Goal: Book appointment/travel/reservation

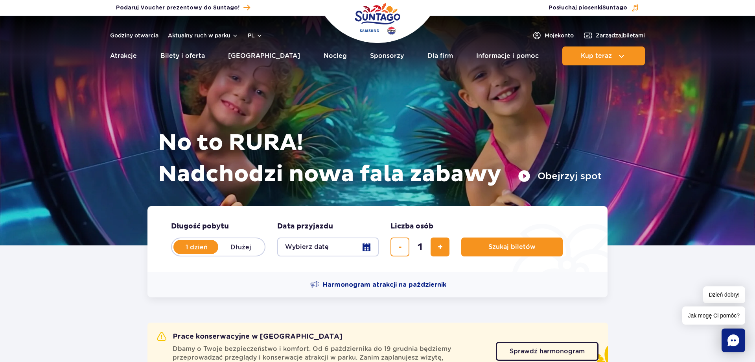
scroll to position [80, 0]
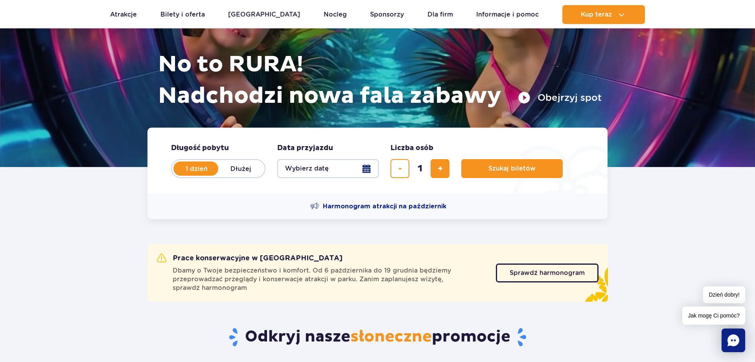
click at [372, 170] on button "Wybierz datę" at bounding box center [328, 168] width 102 height 19
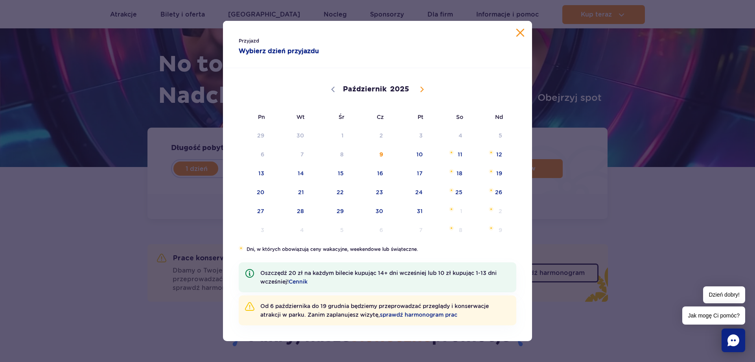
click at [419, 91] on icon at bounding box center [422, 90] width 6 height 6
select select "11"
click at [384, 172] on span "18" at bounding box center [370, 173] width 40 height 18
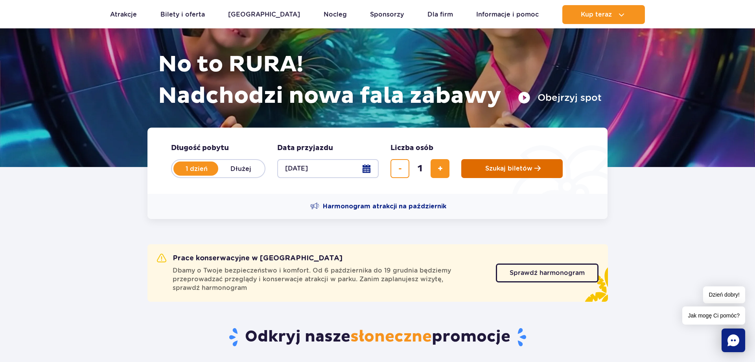
click at [492, 161] on button "Szukaj biletów" at bounding box center [512, 168] width 102 height 19
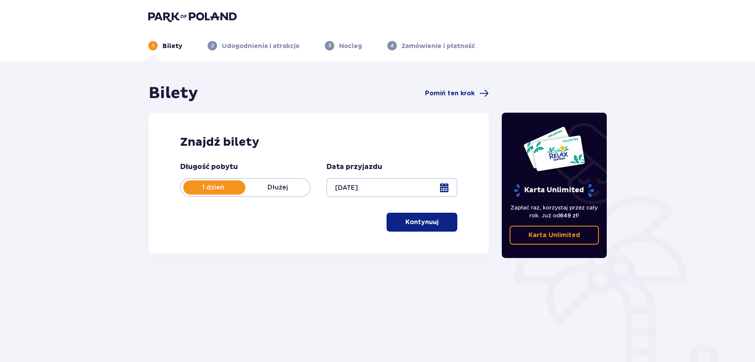
click at [426, 221] on p "Kontynuuj" at bounding box center [422, 222] width 33 height 9
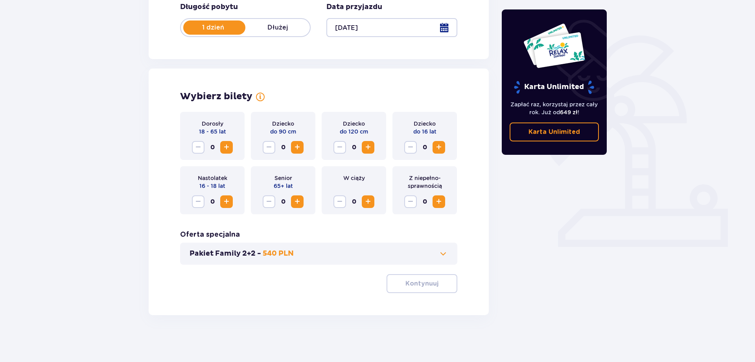
scroll to position [160, 0]
click at [229, 146] on span "Zwiększ" at bounding box center [226, 146] width 9 height 9
click at [224, 141] on button "Zwiększ" at bounding box center [226, 146] width 13 height 13
click at [413, 282] on p "Kontynuuj" at bounding box center [422, 283] width 33 height 9
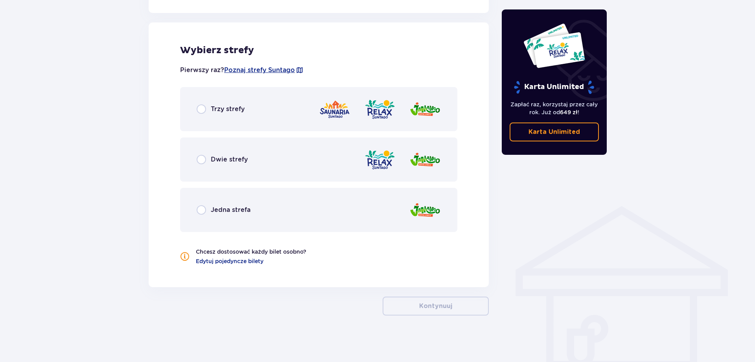
scroll to position [434, 0]
click at [228, 111] on span "Trzy strefy" at bounding box center [228, 108] width 34 height 9
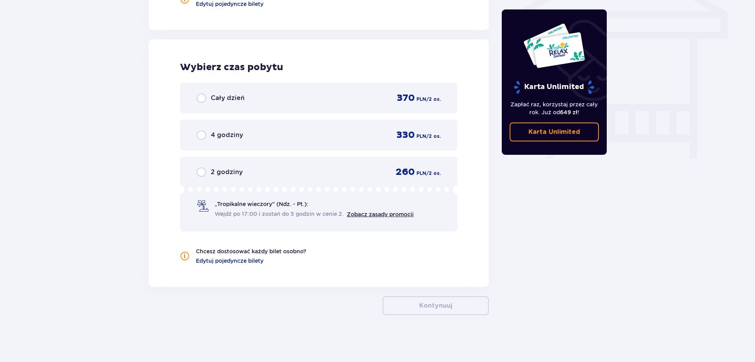
scroll to position [690, 0]
click at [228, 111] on div "Cały dzień 370 PLN / 2 os." at bounding box center [318, 97] width 277 height 31
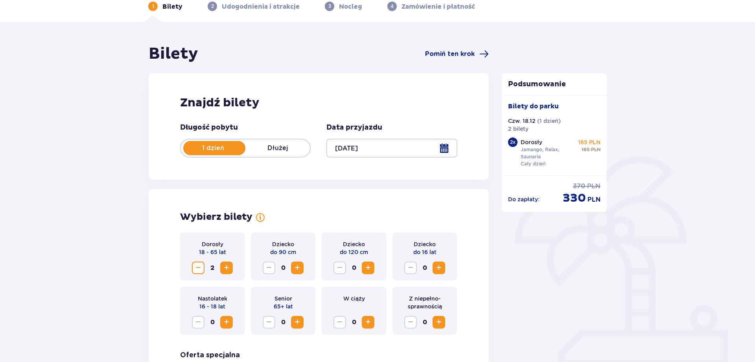
scroll to position [40, 0]
click at [443, 145] on div at bounding box center [392, 147] width 131 height 19
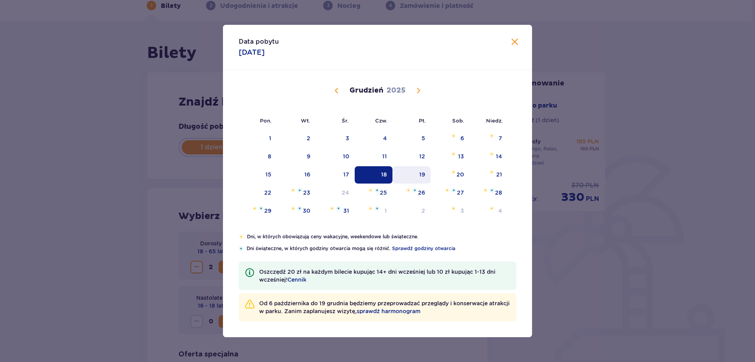
click at [424, 170] on div "19" at bounding box center [422, 174] width 6 height 8
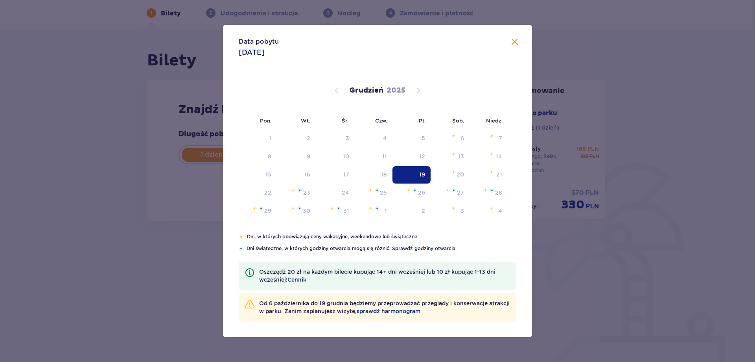
type input "19.12.25"
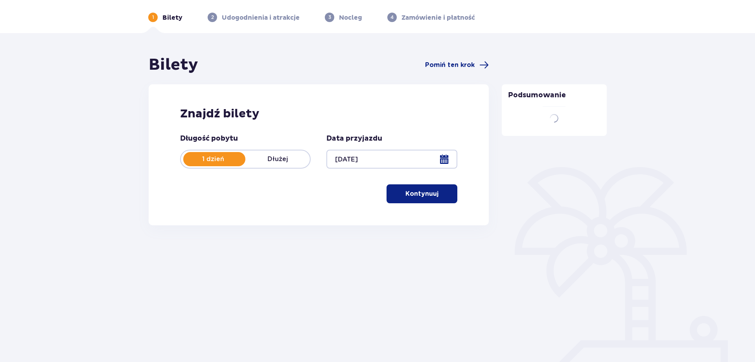
scroll to position [28, 0]
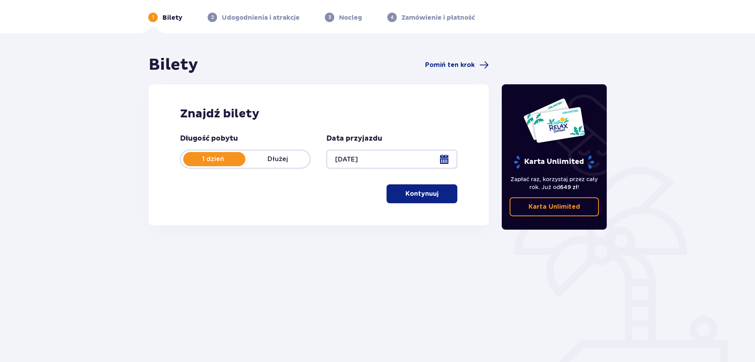
click at [418, 196] on p "Kontynuuj" at bounding box center [422, 193] width 33 height 9
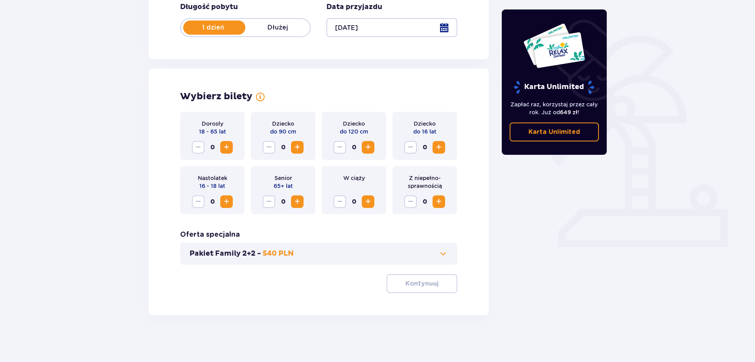
scroll to position [160, 0]
click at [226, 148] on span "Zwiększ" at bounding box center [226, 146] width 9 height 9
click at [226, 147] on span "Zwiększ" at bounding box center [226, 146] width 9 height 9
click at [418, 282] on p "Kontynuuj" at bounding box center [422, 283] width 33 height 9
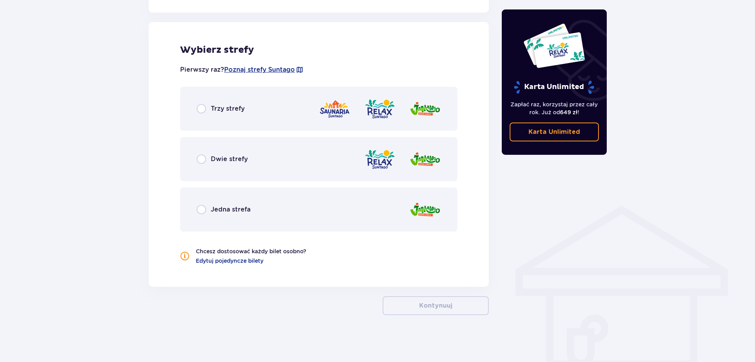
scroll to position [434, 0]
click at [318, 114] on div "Trzy strefy" at bounding box center [318, 108] width 277 height 44
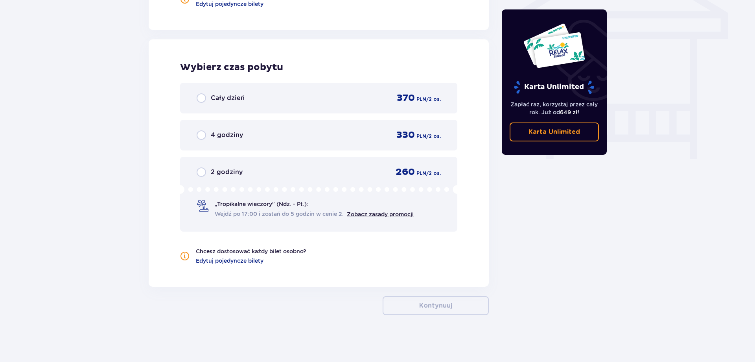
scroll to position [690, 0]
click at [307, 100] on div "Cały dzień 370 PLN / 2 os." at bounding box center [319, 98] width 244 height 12
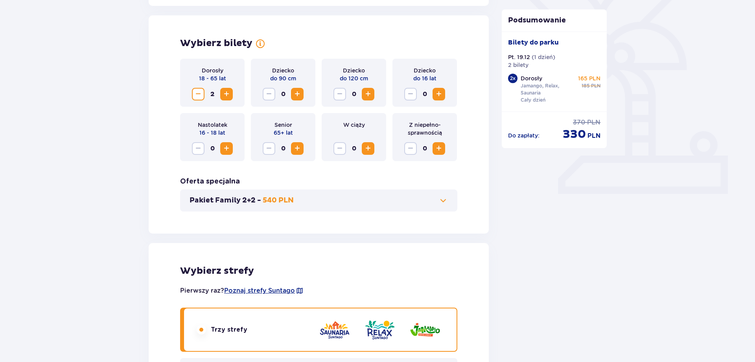
scroll to position [0, 0]
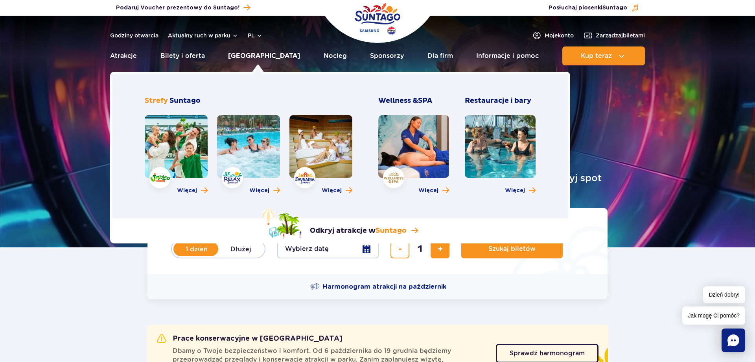
click at [245, 58] on link "Poznaj park" at bounding box center [264, 55] width 72 height 19
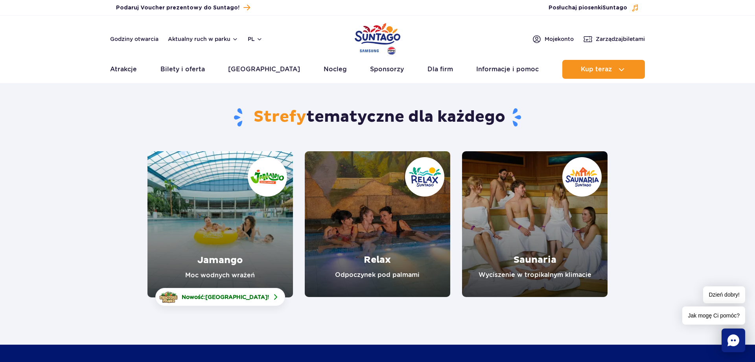
click at [203, 224] on link "Jamango" at bounding box center [221, 224] width 146 height 146
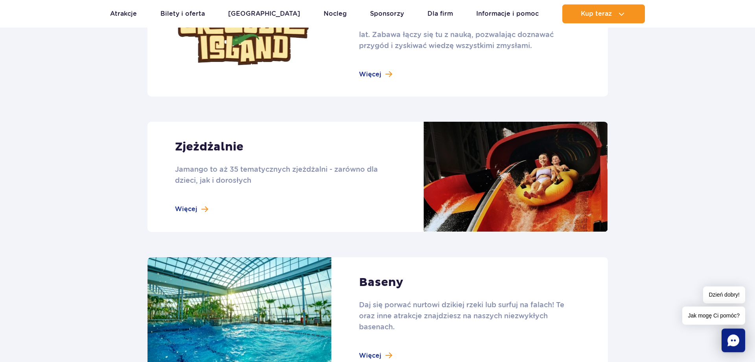
scroll to position [642, 0]
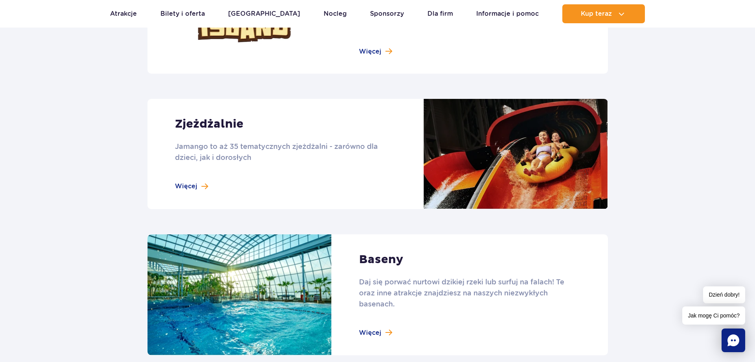
click at [264, 144] on link at bounding box center [378, 154] width 461 height 110
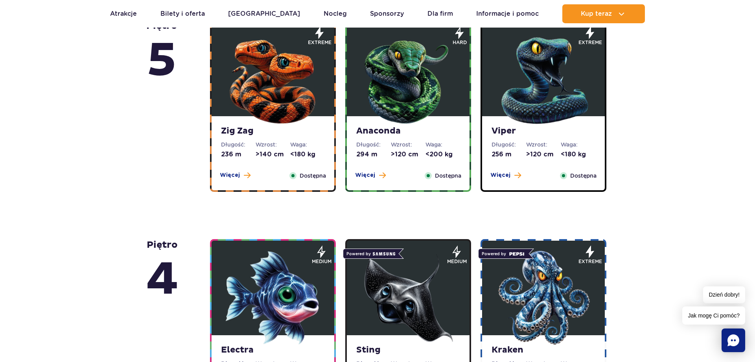
scroll to position [562, 0]
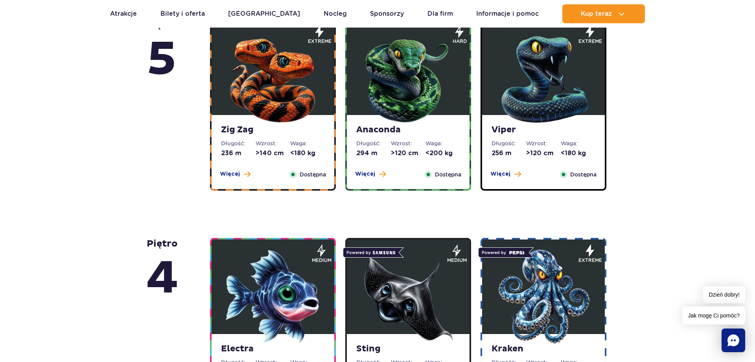
click at [302, 110] on img at bounding box center [273, 77] width 94 height 94
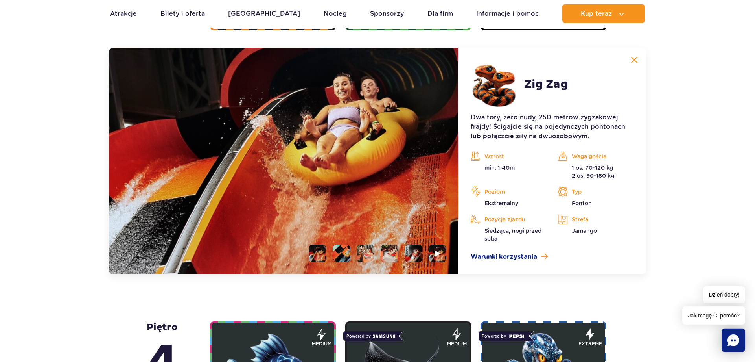
scroll to position [723, 0]
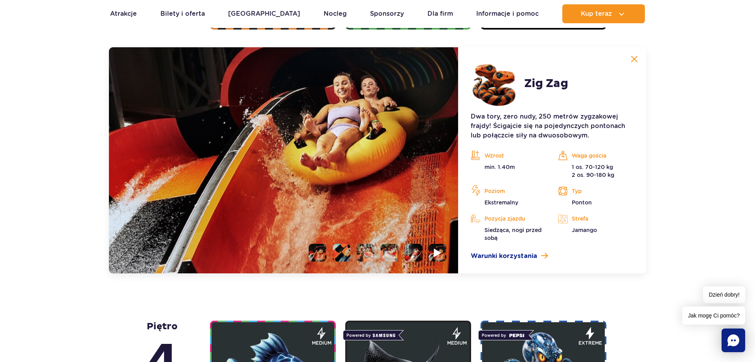
click at [432, 251] on li at bounding box center [438, 253] width 18 height 18
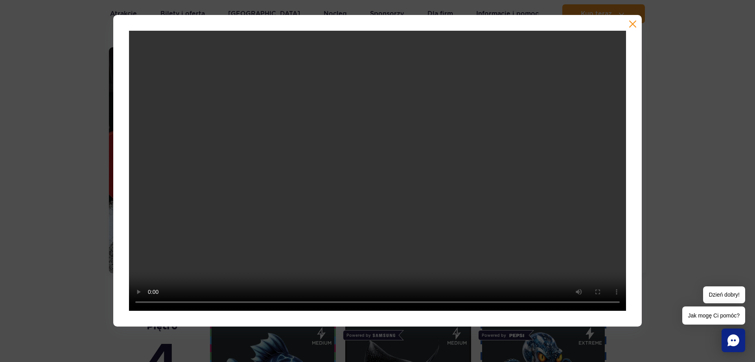
click at [726, 148] on div at bounding box center [377, 170] width 755 height 311
click at [635, 22] on button "button" at bounding box center [633, 24] width 8 height 8
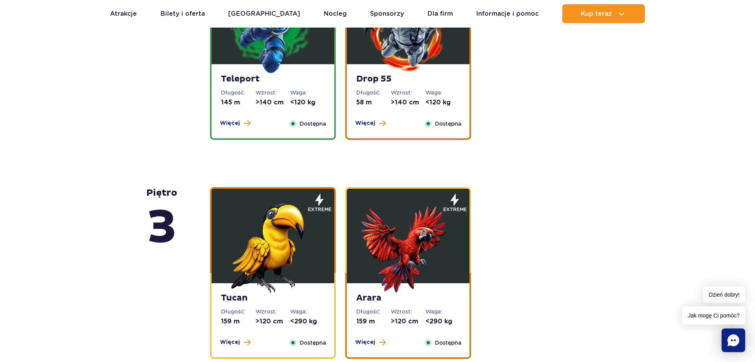
scroll to position [1124, 0]
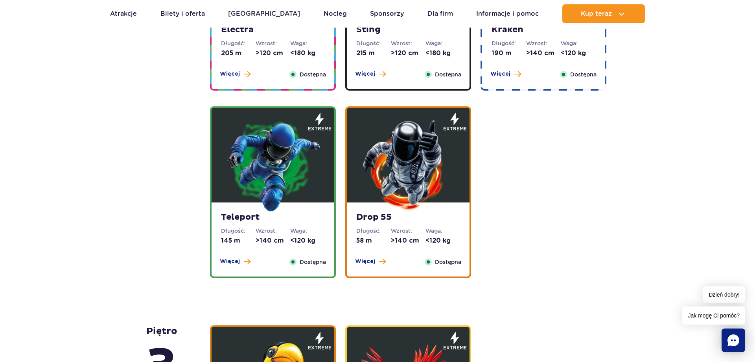
click at [270, 164] on img at bounding box center [273, 165] width 94 height 94
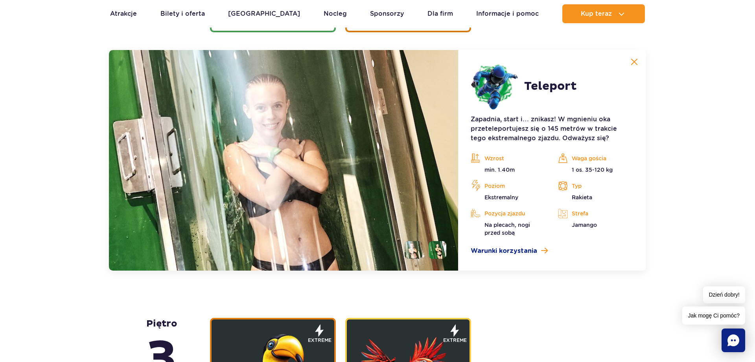
scroll to position [1129, 0]
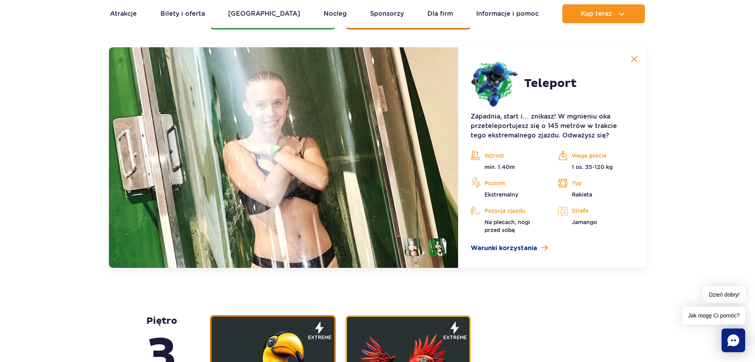
click at [436, 243] on li at bounding box center [438, 247] width 18 height 18
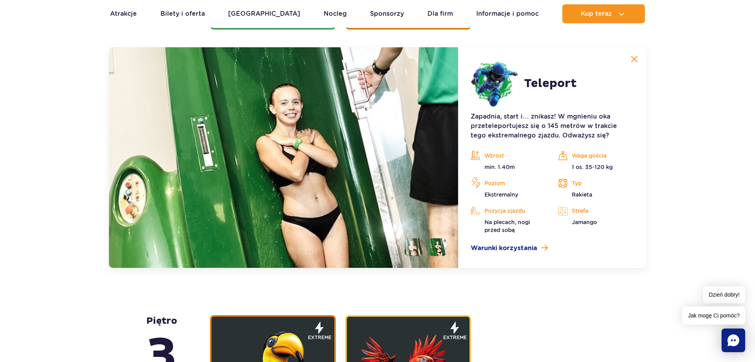
click at [410, 246] on li at bounding box center [414, 247] width 18 height 18
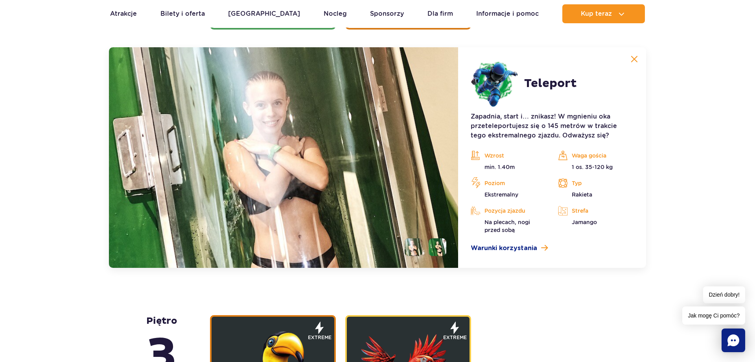
click at [445, 251] on li at bounding box center [438, 247] width 18 height 18
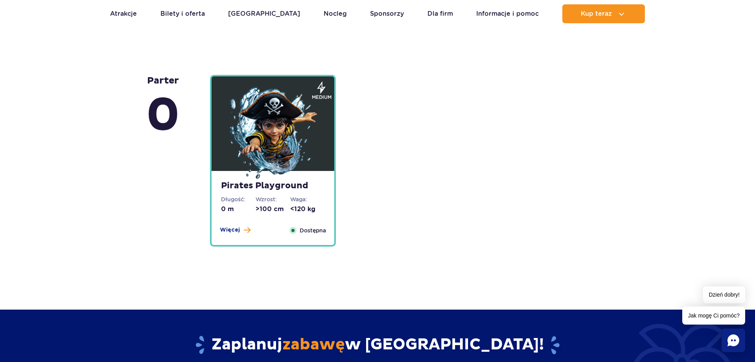
scroll to position [1931, 0]
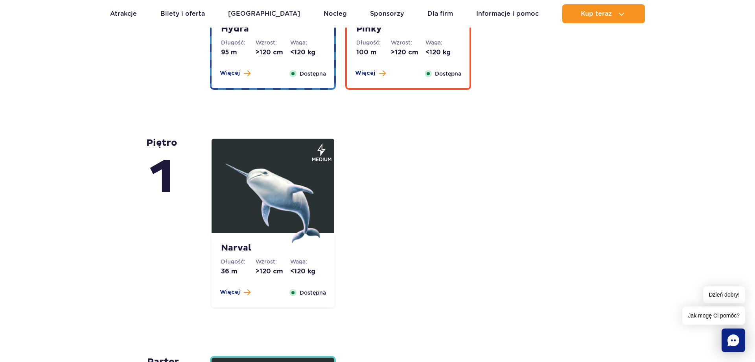
click at [307, 214] on img at bounding box center [273, 195] width 94 height 94
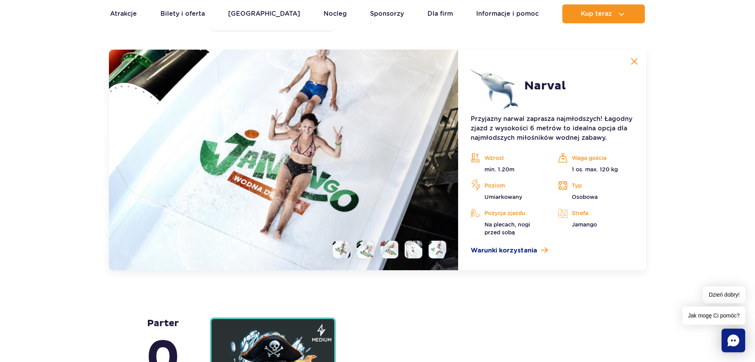
scroll to position [1972, 0]
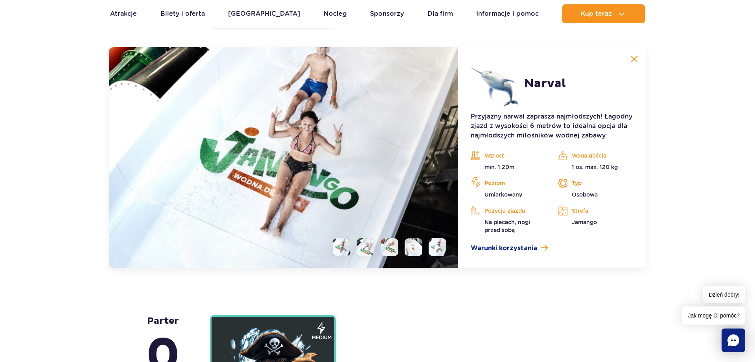
click at [365, 248] on li at bounding box center [366, 247] width 18 height 18
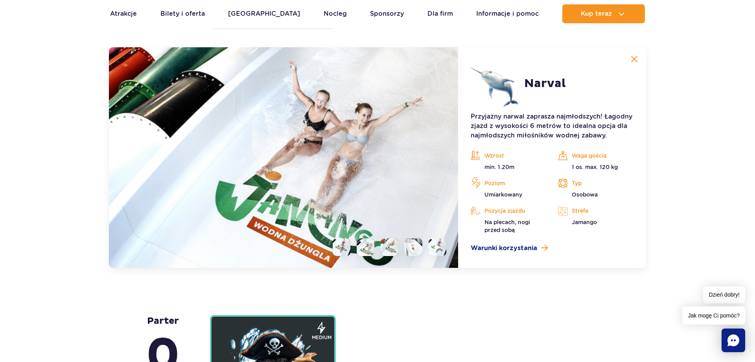
click at [394, 243] on li at bounding box center [390, 247] width 18 height 18
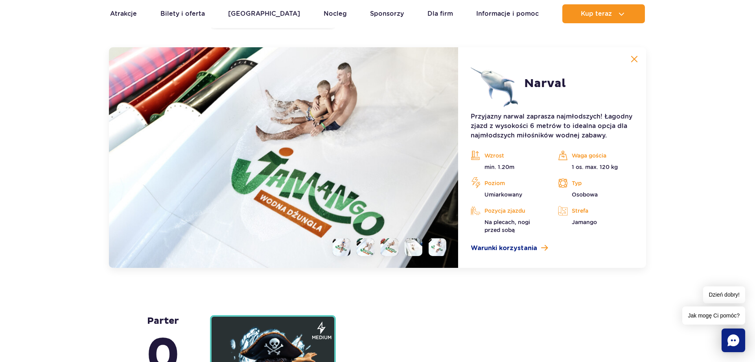
click at [418, 244] on li at bounding box center [414, 247] width 18 height 18
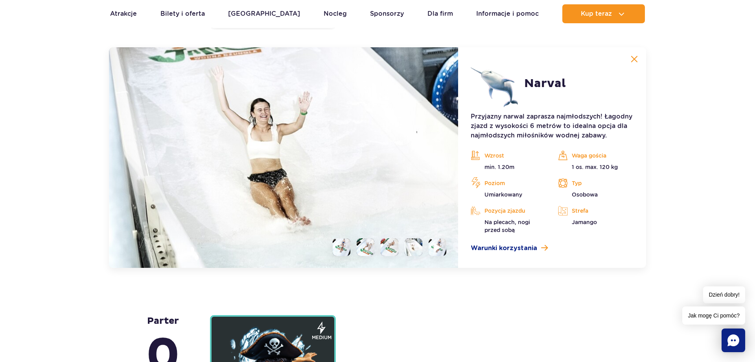
click at [445, 242] on li at bounding box center [438, 247] width 18 height 18
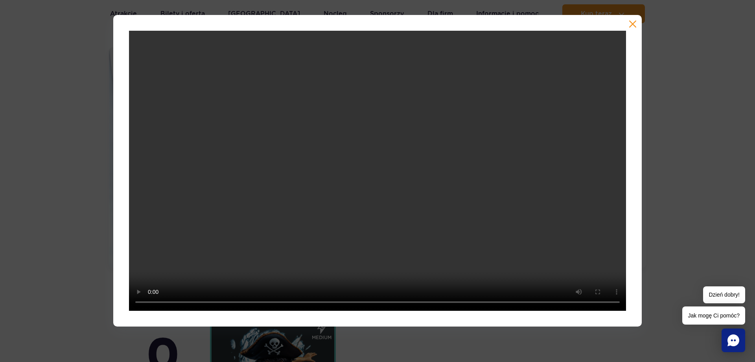
click at [629, 23] on button "button" at bounding box center [633, 24] width 8 height 8
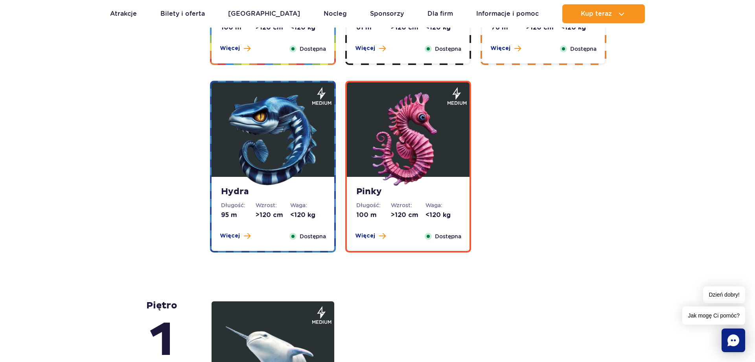
click at [404, 159] on img at bounding box center [408, 139] width 94 height 94
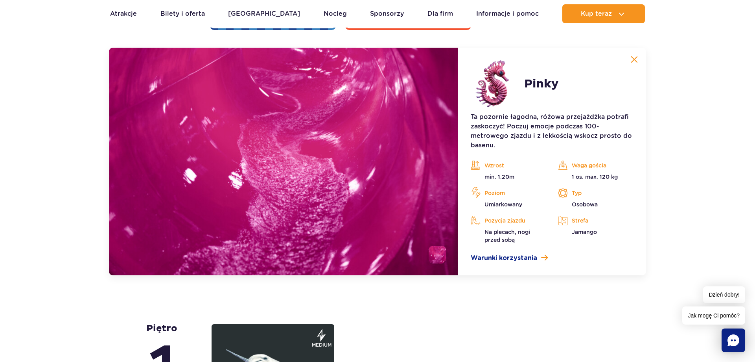
scroll to position [1754, 0]
click at [433, 253] on li at bounding box center [438, 254] width 18 height 18
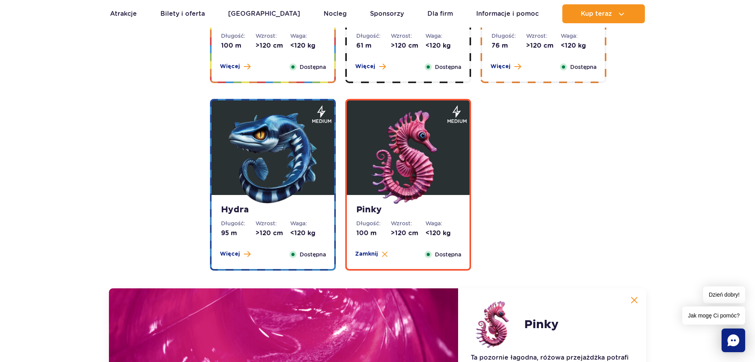
click at [296, 193] on img at bounding box center [273, 157] width 94 height 94
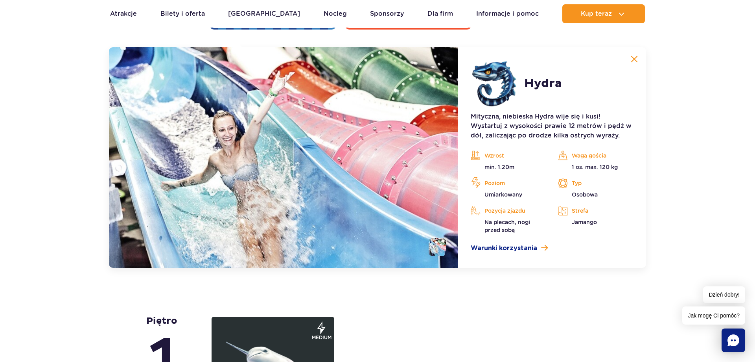
click at [388, 129] on img at bounding box center [283, 157] width 349 height 220
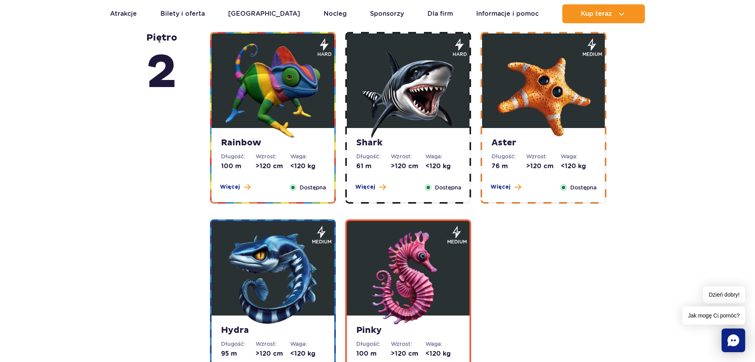
click at [516, 122] on img at bounding box center [544, 90] width 94 height 94
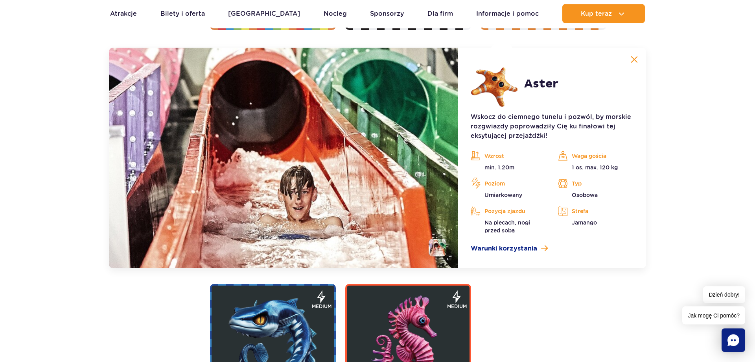
scroll to position [1566, 0]
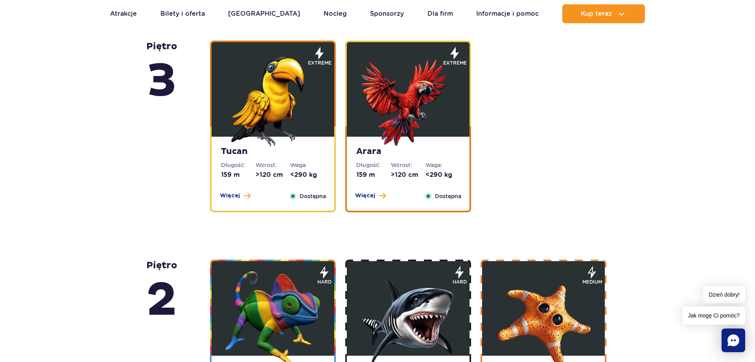
click at [411, 92] on img at bounding box center [408, 99] width 94 height 94
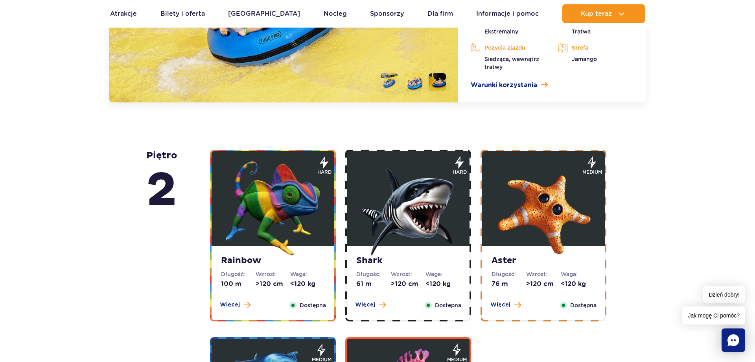
scroll to position [1548, 0]
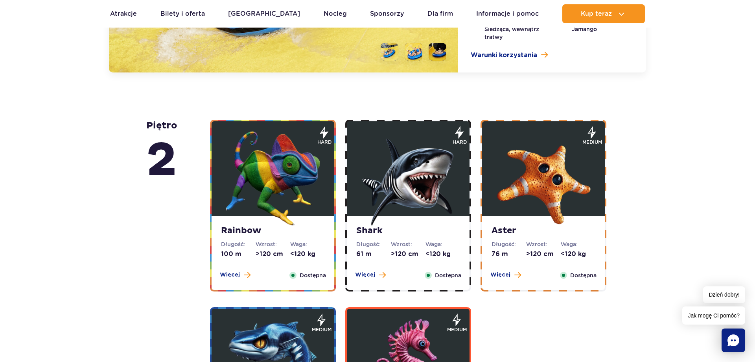
click at [249, 194] on img at bounding box center [273, 178] width 94 height 94
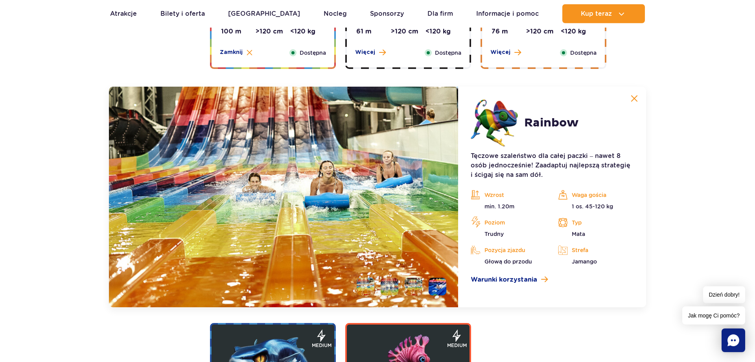
scroll to position [1526, 0]
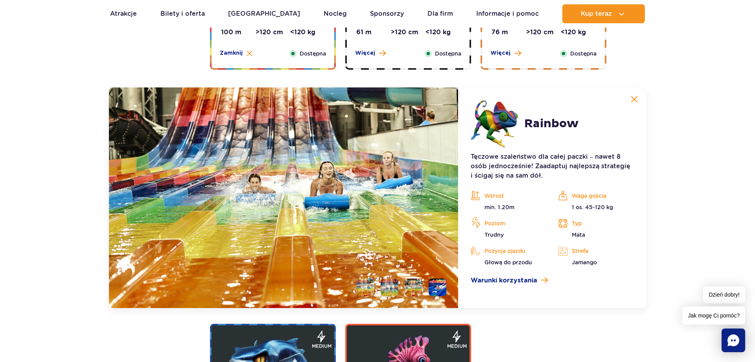
click at [340, 214] on img at bounding box center [283, 197] width 349 height 220
click at [437, 288] on li at bounding box center [438, 287] width 18 height 18
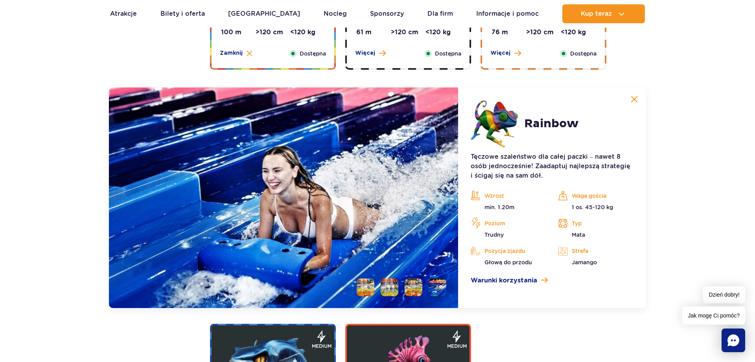
click at [410, 286] on li at bounding box center [414, 287] width 18 height 18
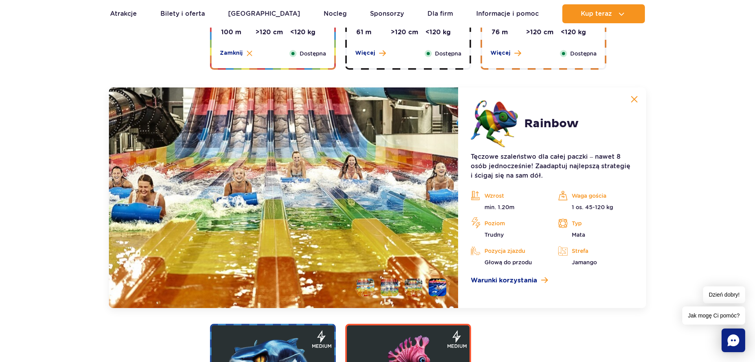
click at [391, 283] on li at bounding box center [390, 287] width 18 height 18
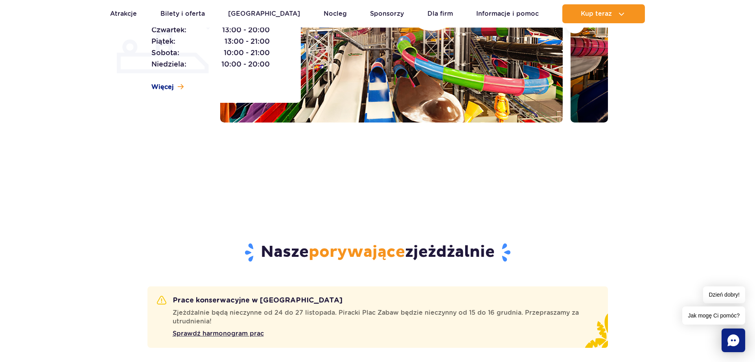
scroll to position [0, 0]
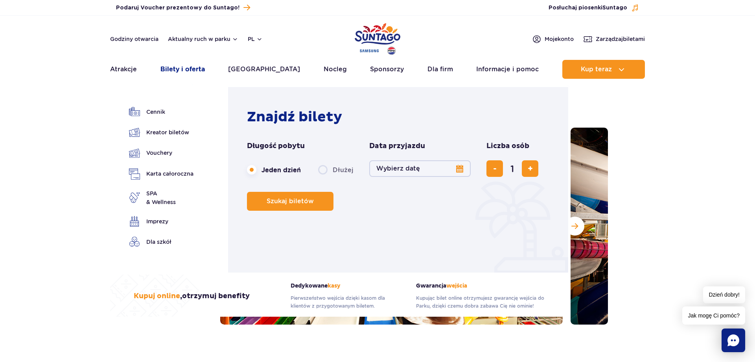
click at [178, 68] on link "Bilety i oferta" at bounding box center [183, 69] width 44 height 19
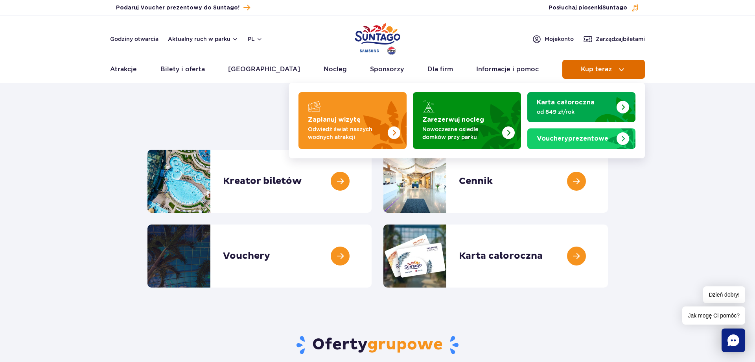
click at [622, 71] on img at bounding box center [621, 69] width 9 height 9
click at [587, 68] on span "Kup teraz" at bounding box center [596, 69] width 31 height 7
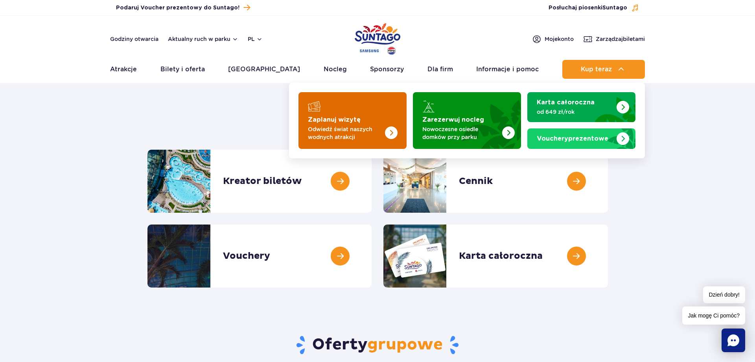
click at [332, 114] on link "Zaplanuj wizytę Odwiedź świat naszych wodnych atrakcji" at bounding box center [353, 120] width 108 height 57
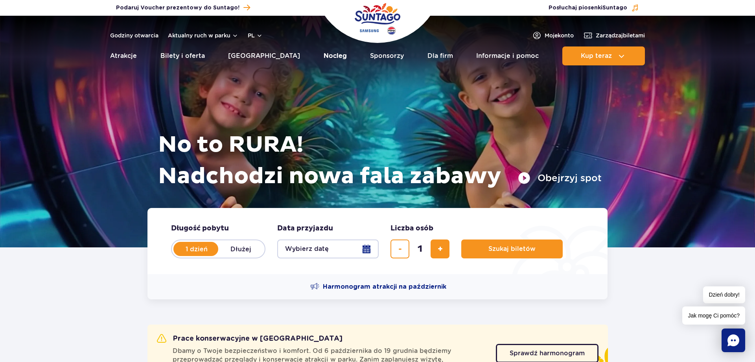
click at [324, 55] on link "Nocleg" at bounding box center [335, 55] width 23 height 19
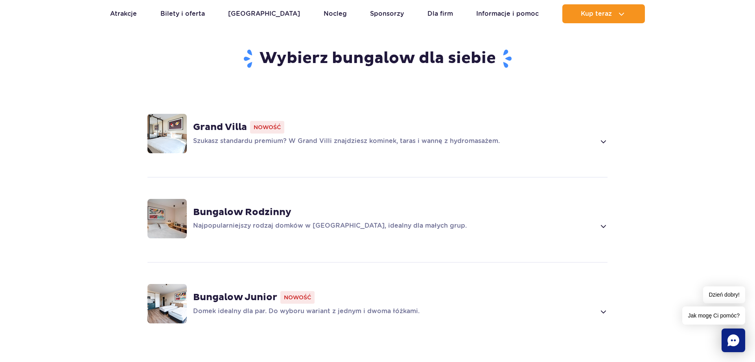
scroll to position [602, 0]
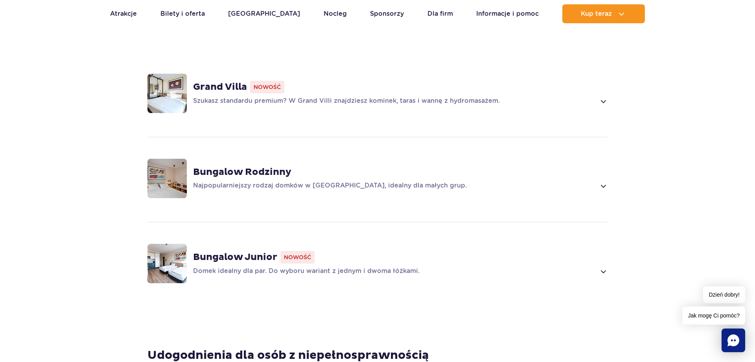
click at [358, 175] on div "Bungalow Rodzinny" at bounding box center [400, 172] width 415 height 12
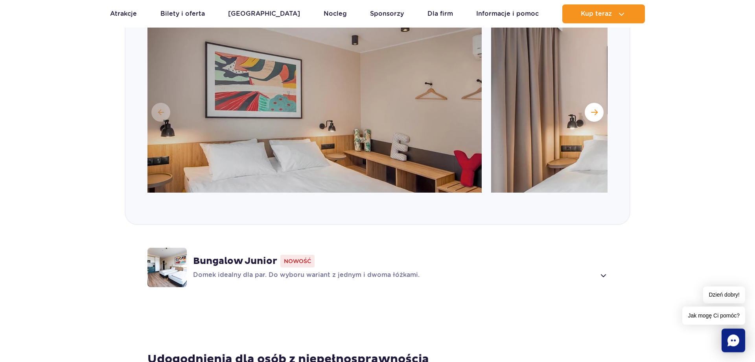
scroll to position [665, 0]
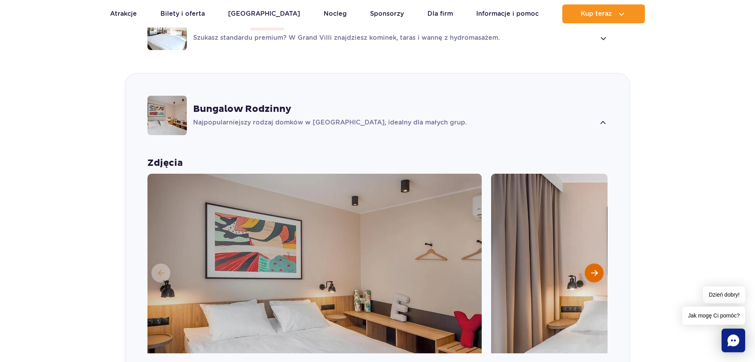
click at [592, 266] on button "Następny slajd" at bounding box center [594, 272] width 19 height 19
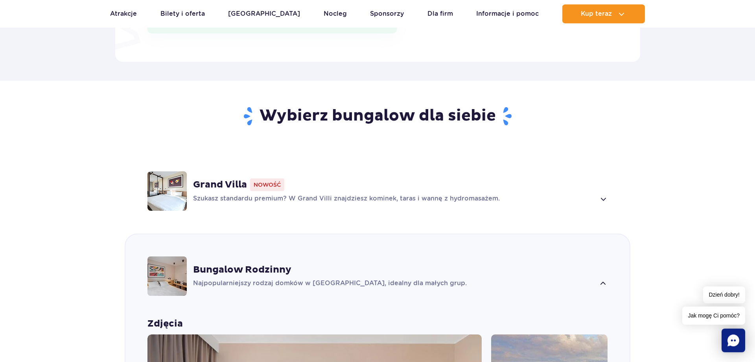
scroll to position [223, 0]
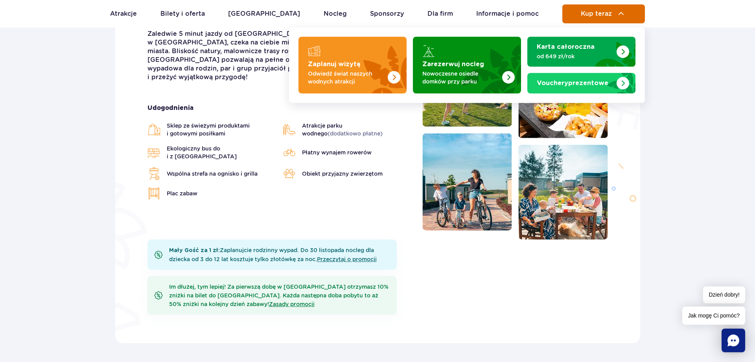
click at [602, 17] on span "Kup teraz" at bounding box center [596, 13] width 31 height 7
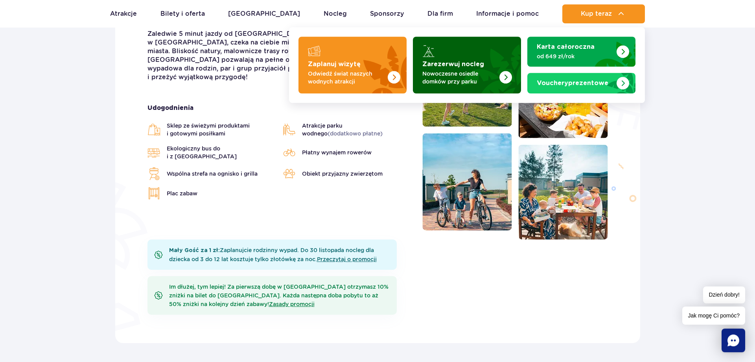
click at [448, 61] on strong "Zarezerwuj nocleg" at bounding box center [454, 64] width 62 height 6
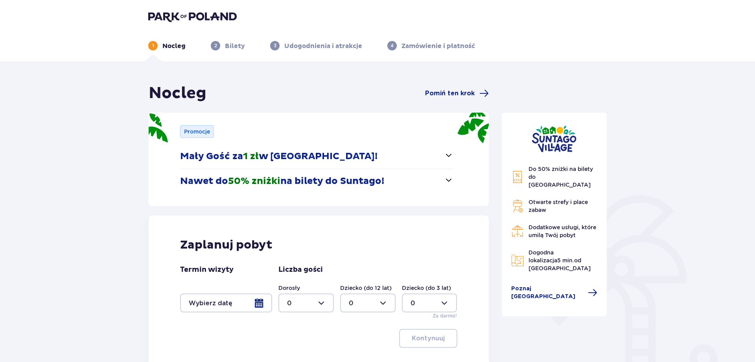
click at [407, 171] on button "Nawet do 50% zniżki na bilety do [GEOGRAPHIC_DATA]!" at bounding box center [316, 181] width 273 height 24
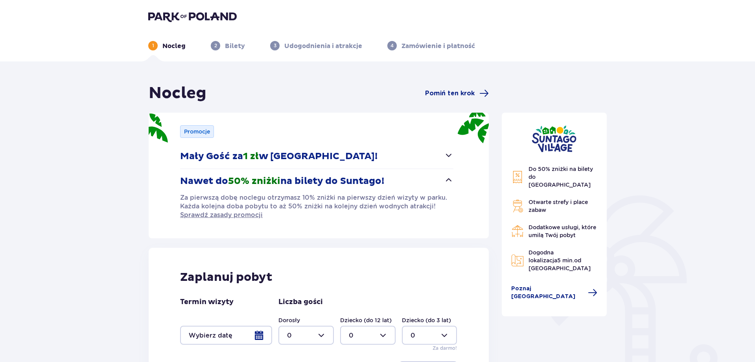
scroll to position [87, 0]
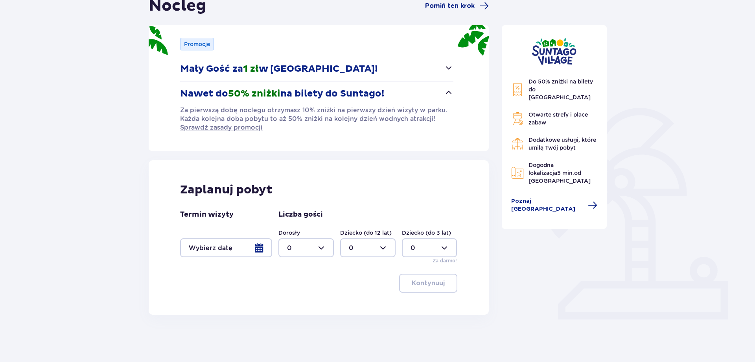
click at [258, 245] on div at bounding box center [226, 247] width 92 height 19
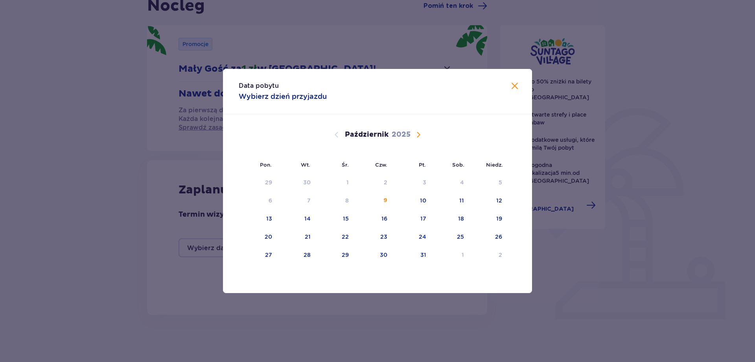
click at [420, 131] on span "Następny miesiąc" at bounding box center [418, 134] width 9 height 9
click at [419, 221] on div "19" at bounding box center [412, 218] width 38 height 17
click at [463, 212] on div "20" at bounding box center [450, 218] width 39 height 17
type input "[DATE] - [DATE]"
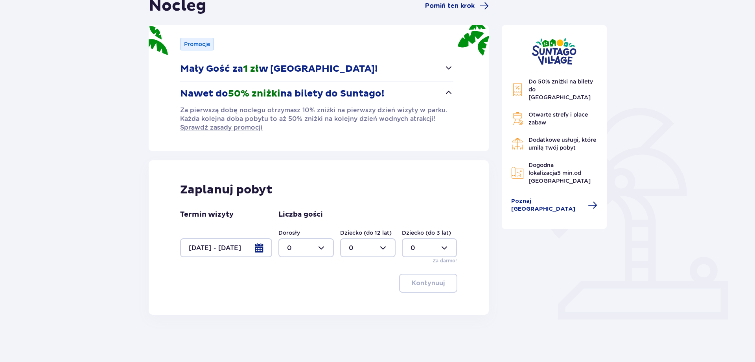
click at [326, 249] on div at bounding box center [306, 247] width 55 height 19
click at [305, 301] on div "2" at bounding box center [306, 304] width 38 height 9
type input "2"
click at [415, 284] on p "Kontynuuj" at bounding box center [428, 283] width 33 height 9
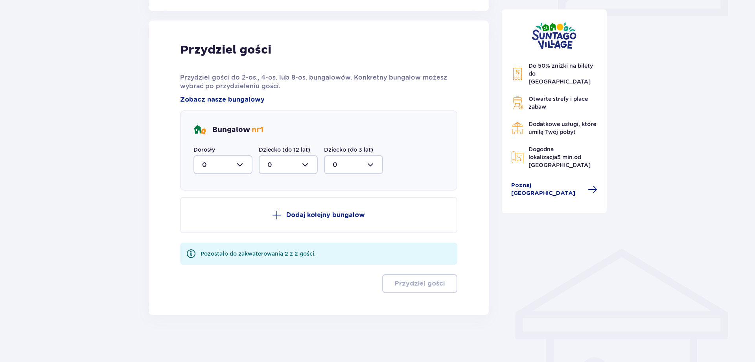
scroll to position [391, 0]
click at [230, 164] on div at bounding box center [223, 164] width 59 height 19
click at [208, 224] on div "2" at bounding box center [223, 221] width 42 height 9
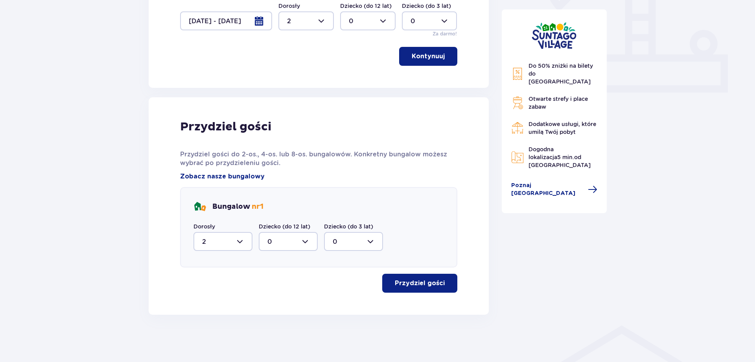
type input "2"
click at [432, 277] on button "Przydziel gości" at bounding box center [419, 282] width 75 height 19
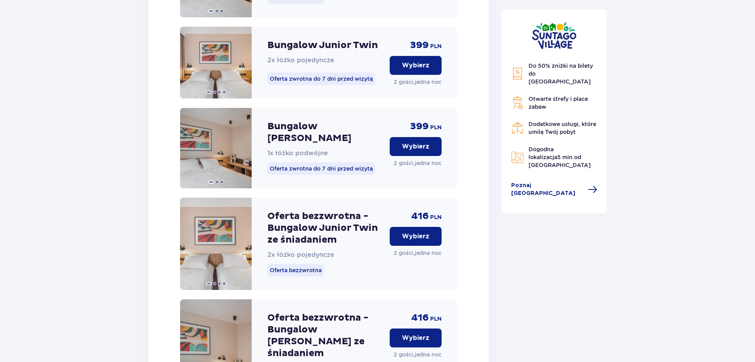
scroll to position [628, 0]
